Goal: Task Accomplishment & Management: Manage account settings

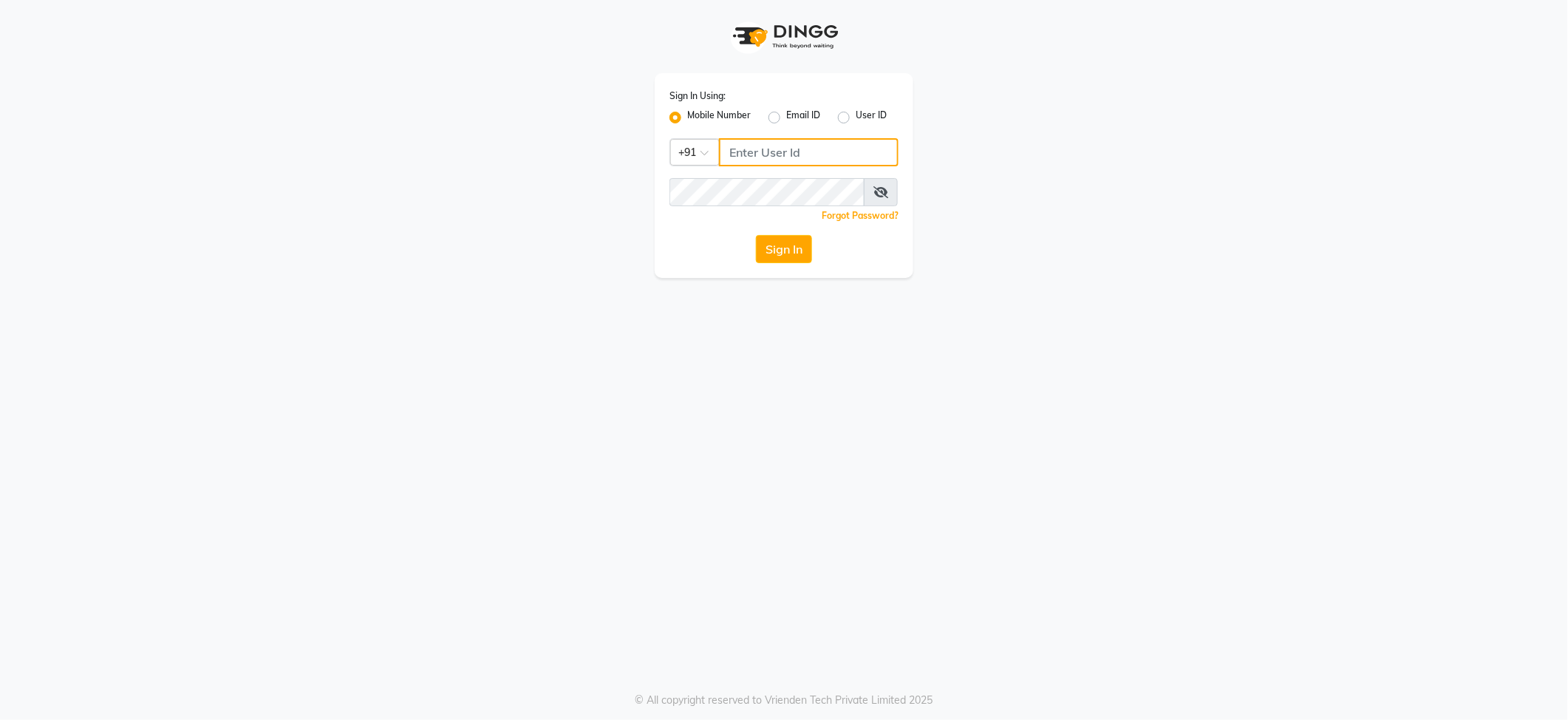
click at [788, 163] on input "Username" at bounding box center [809, 152] width 180 height 28
drag, startPoint x: 785, startPoint y: 145, endPoint x: 766, endPoint y: 156, distance: 22.0
click at [766, 156] on input "Username" at bounding box center [809, 152] width 180 height 28
type input "9819402381"
click at [760, 196] on div "Sign In Using: Mobile Number Email ID User ID Country Code × [PHONE_NUMBER] Rem…" at bounding box center [783, 175] width 258 height 205
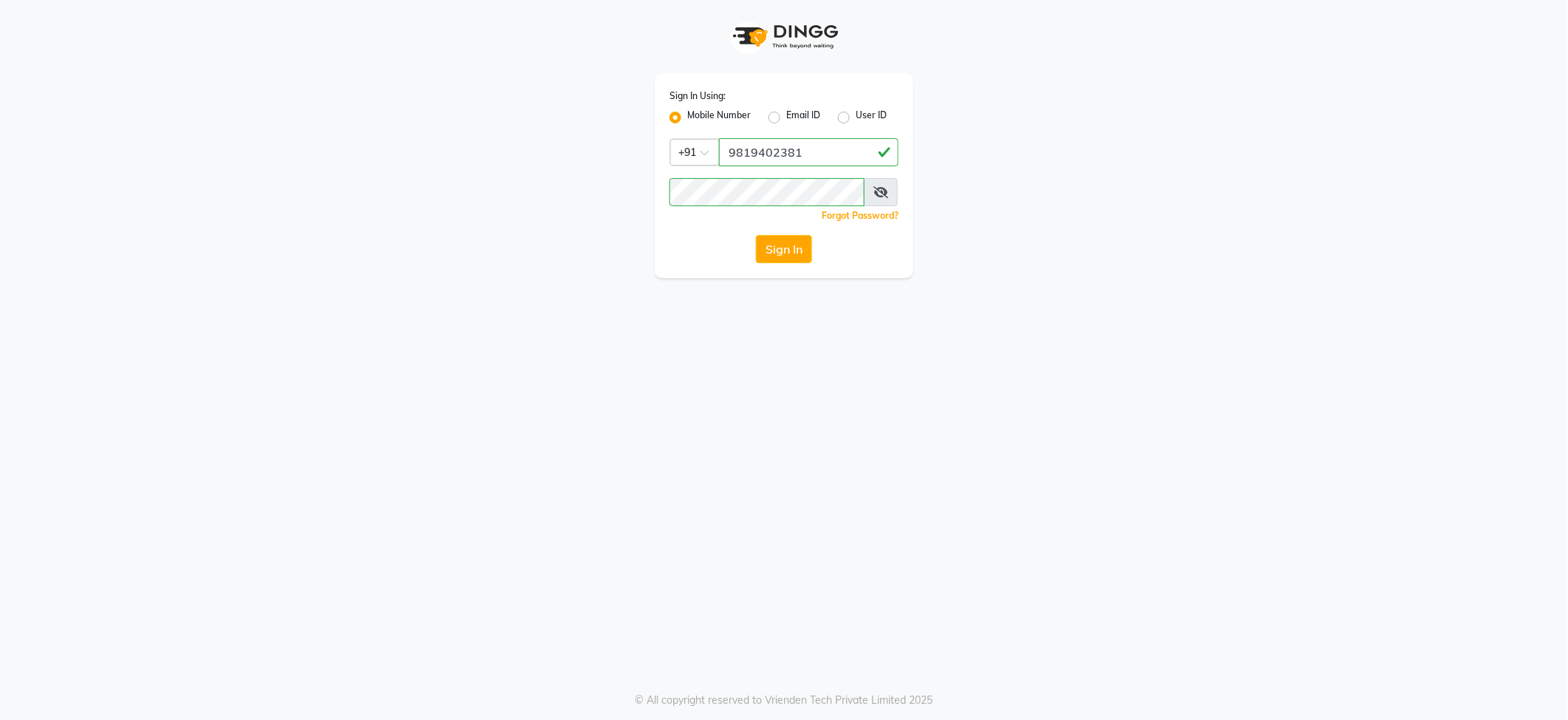
click at [878, 183] on span at bounding box center [880, 192] width 34 height 28
click at [878, 190] on icon at bounding box center [881, 192] width 15 height 12
click at [782, 240] on button "Sign In" at bounding box center [784, 249] width 56 height 28
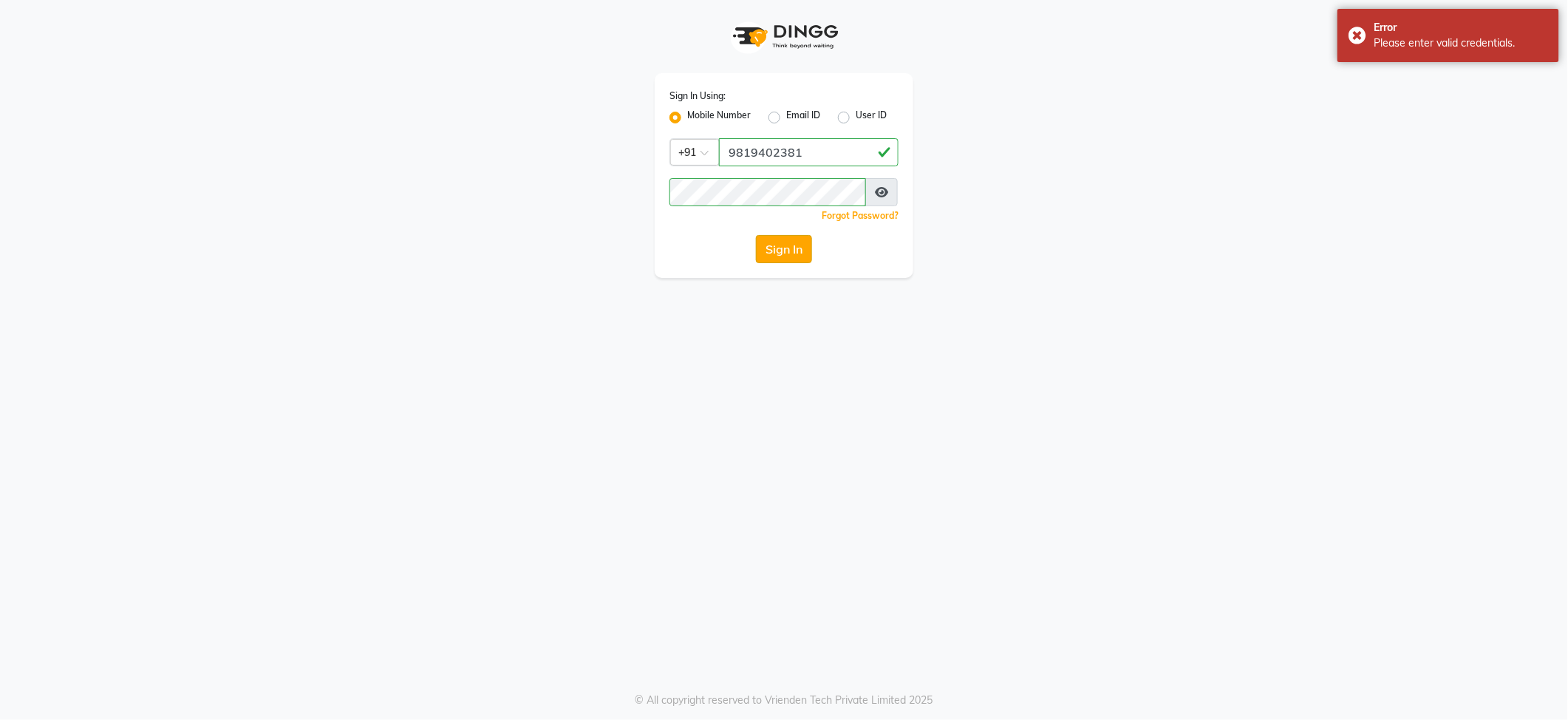
click at [794, 247] on button "Sign In" at bounding box center [784, 249] width 56 height 28
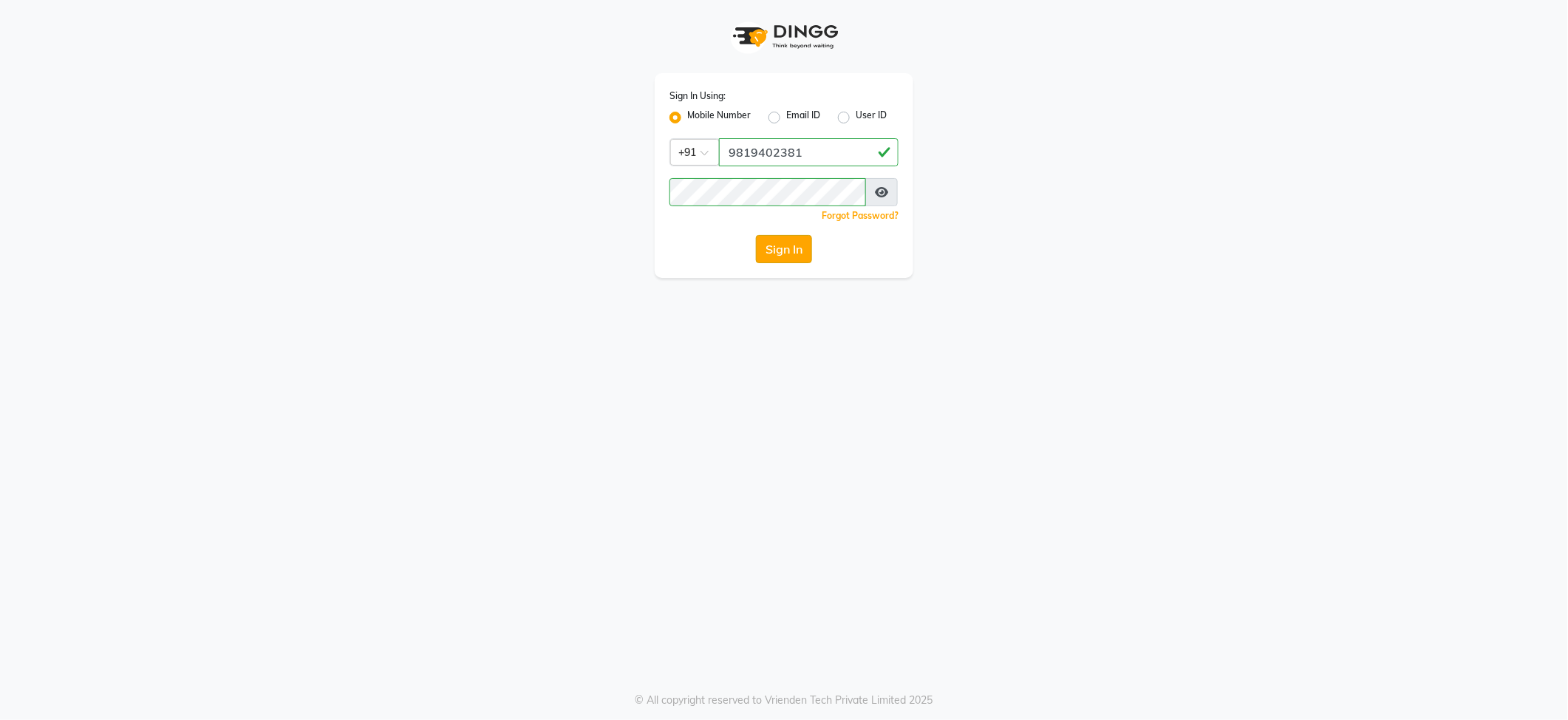
click at [783, 251] on button "Sign In" at bounding box center [784, 249] width 56 height 28
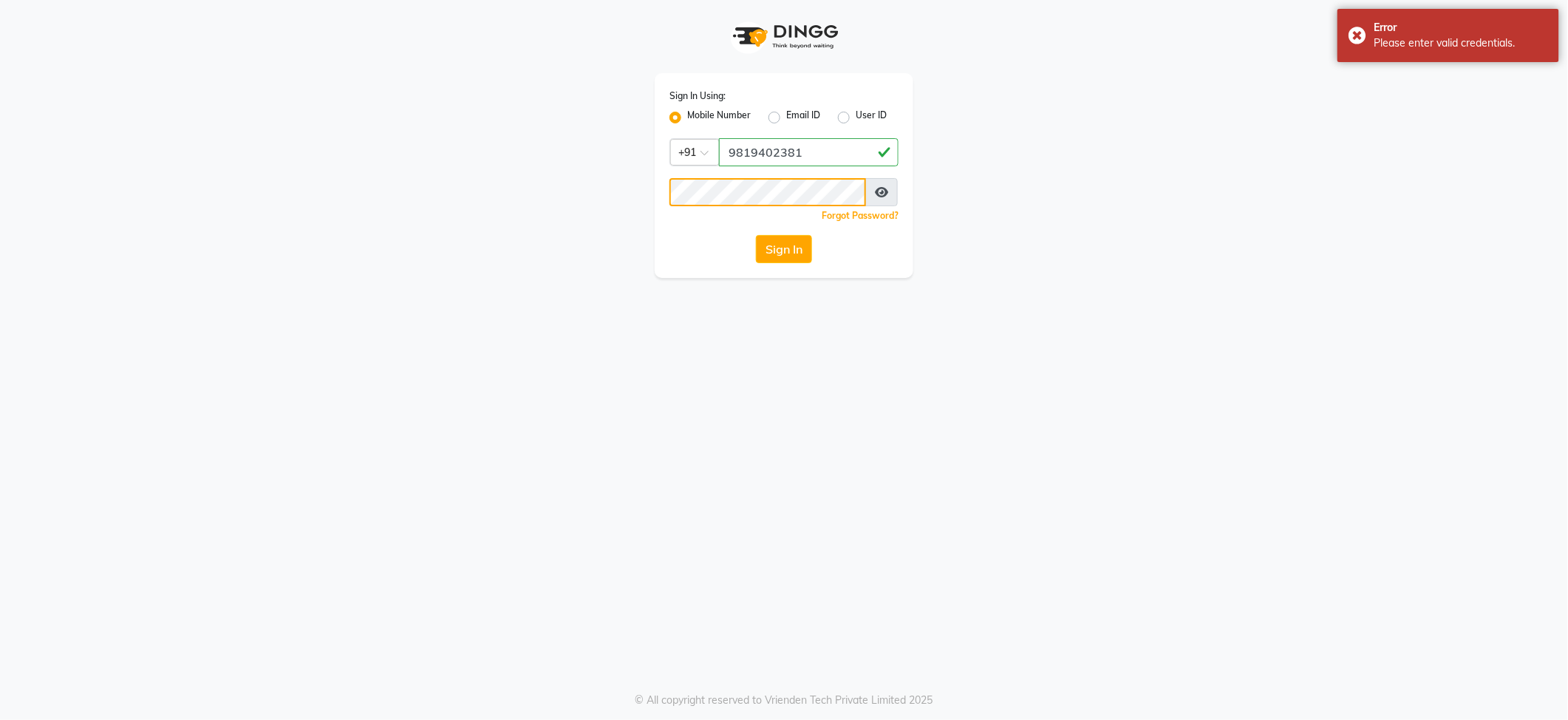
click at [756, 235] on button "Sign In" at bounding box center [784, 249] width 56 height 28
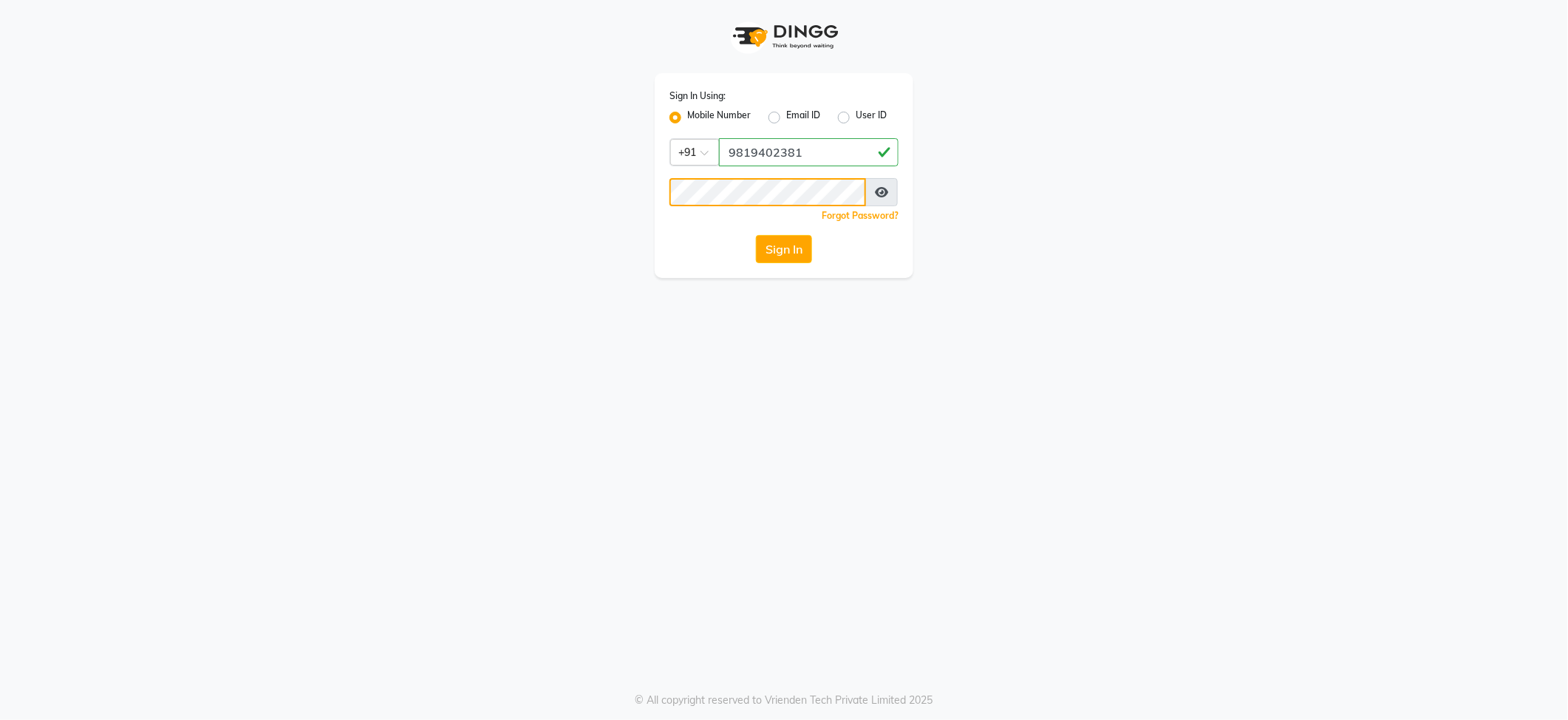
click at [756, 235] on button "Sign In" at bounding box center [784, 249] width 56 height 28
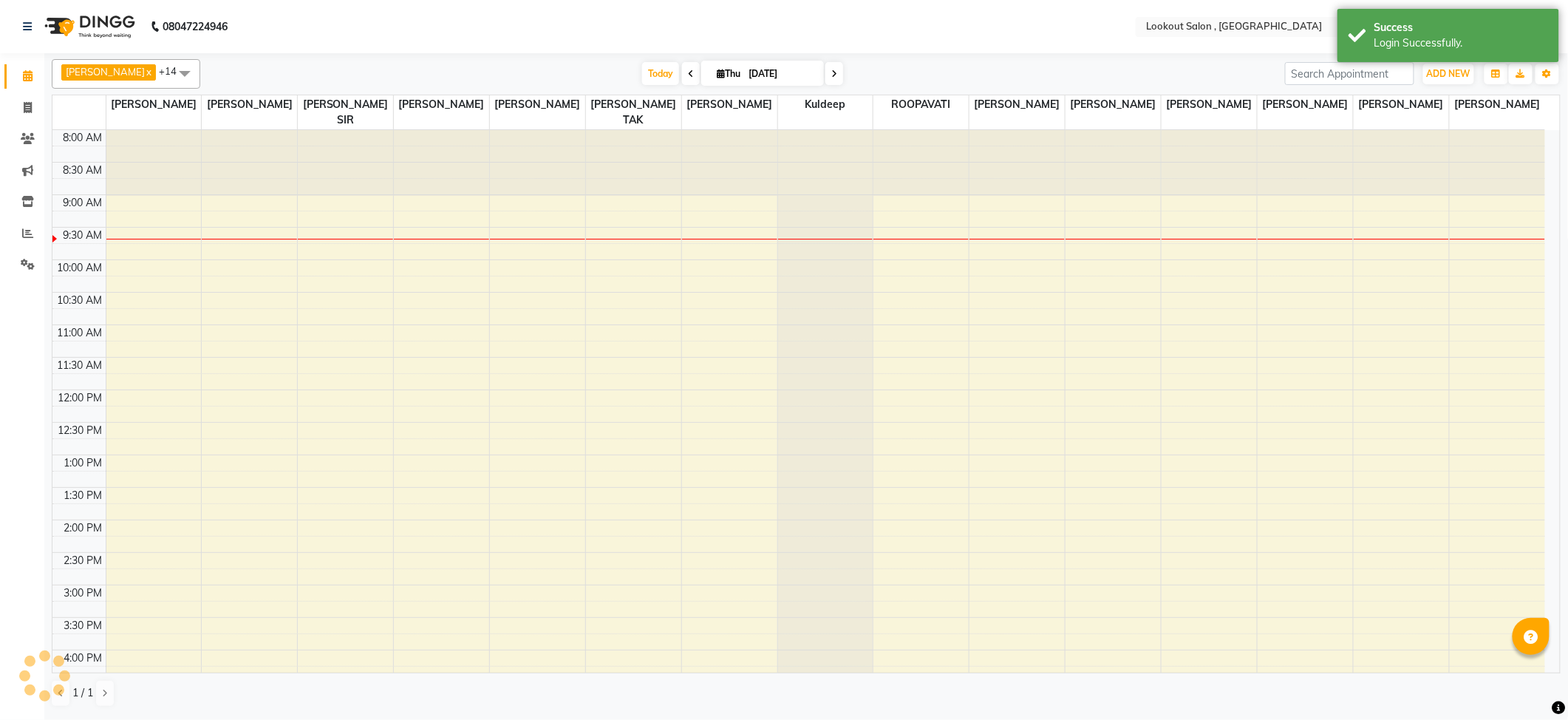
select select "en"
